Goal: Connect with others: Connect with others

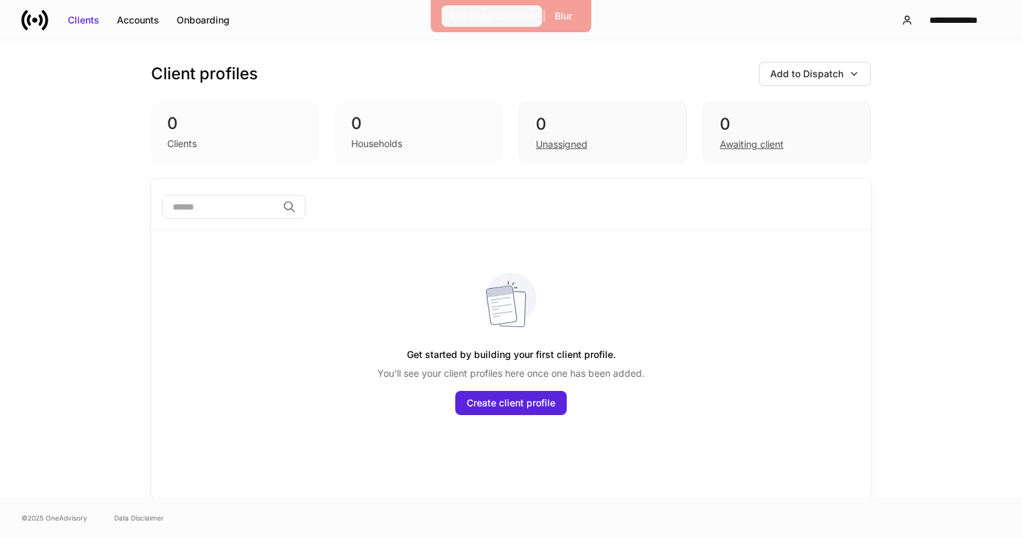
click at [477, 24] on button "Exit Impersonation" at bounding box center [492, 15] width 101 height 21
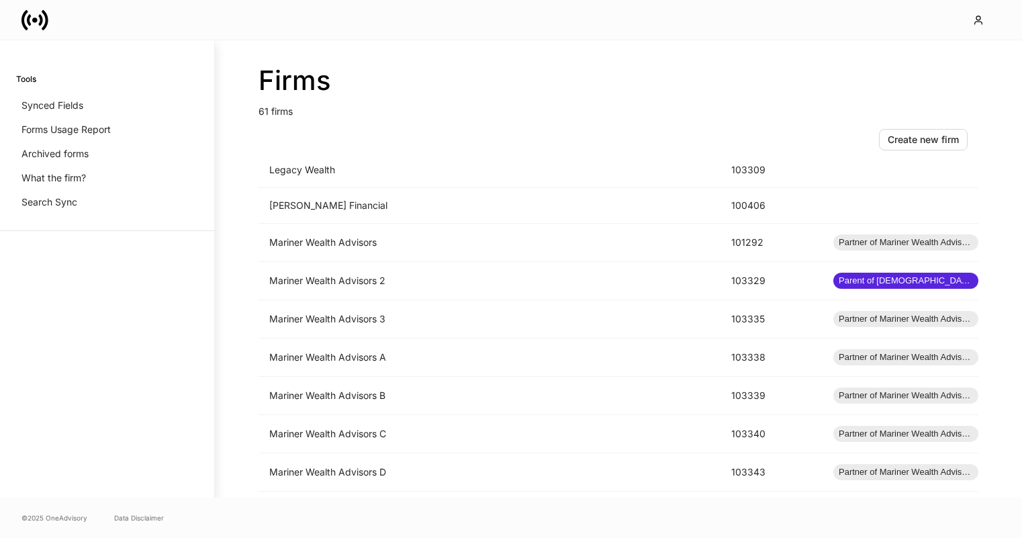
scroll to position [1137, 0]
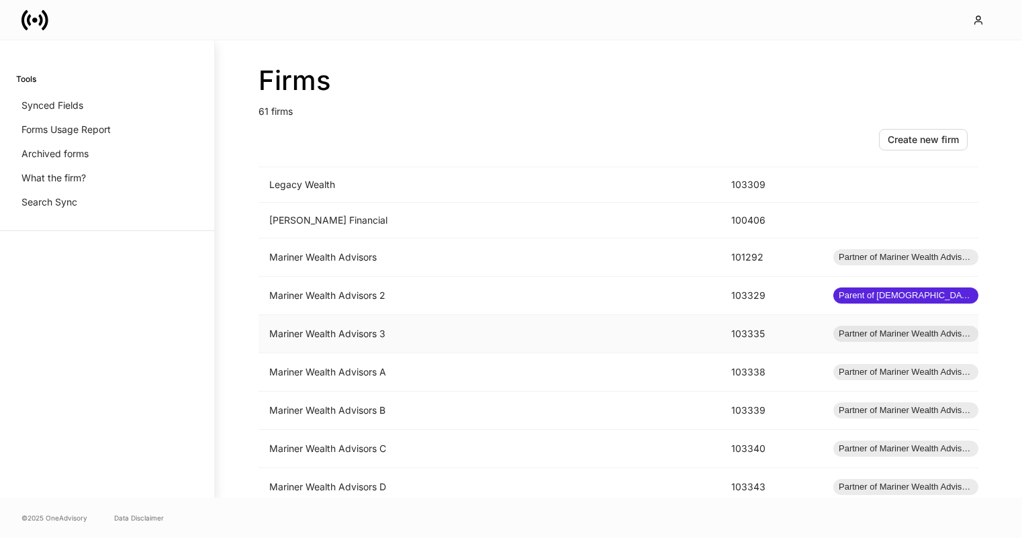
click at [342, 339] on td "Mariner Wealth Advisors 3" at bounding box center [490, 334] width 462 height 38
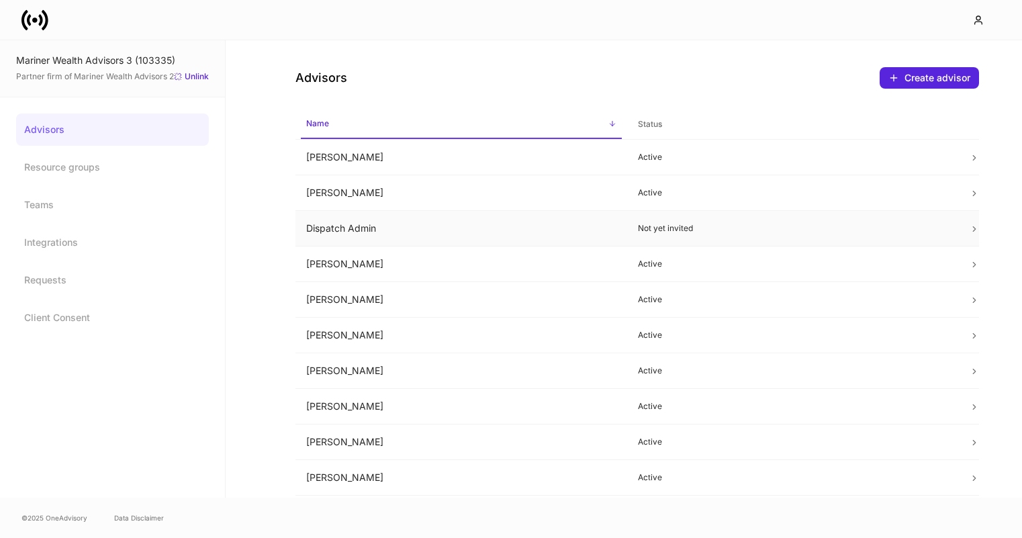
click at [525, 231] on td "Dispatch Admin" at bounding box center [461, 229] width 332 height 36
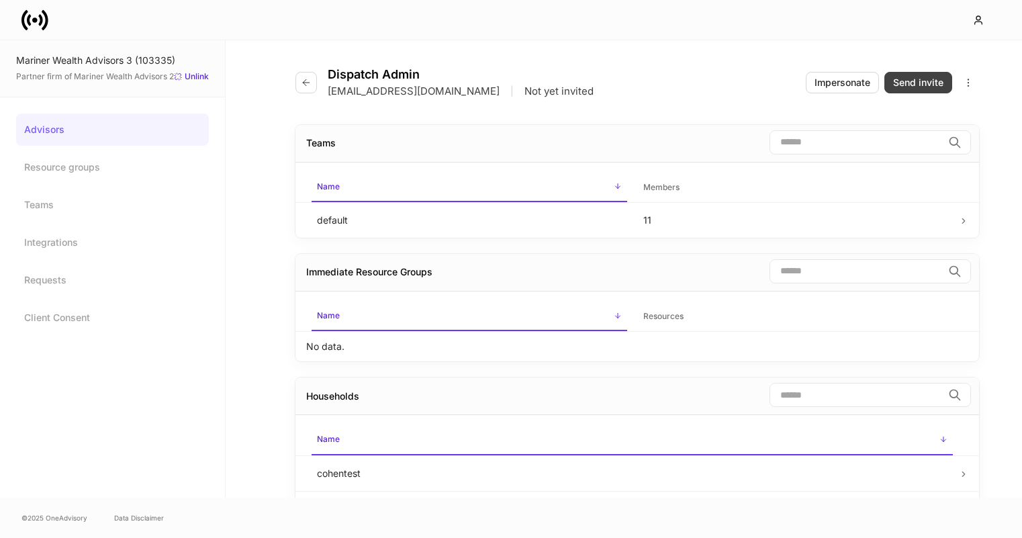
click at [919, 79] on div "Send invite" at bounding box center [918, 82] width 50 height 13
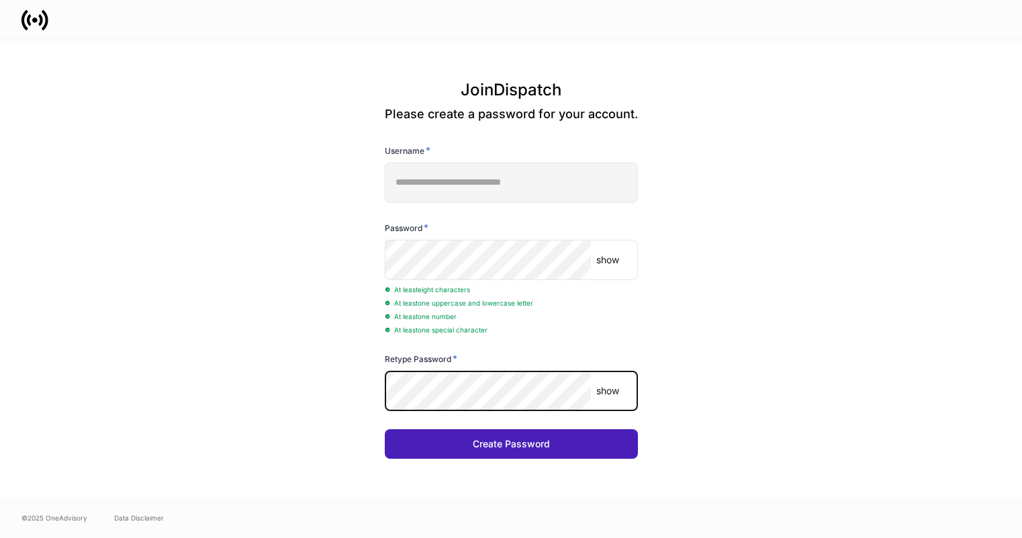
click at [616, 453] on button "Create Password" at bounding box center [511, 444] width 253 height 30
